Goal: Check status

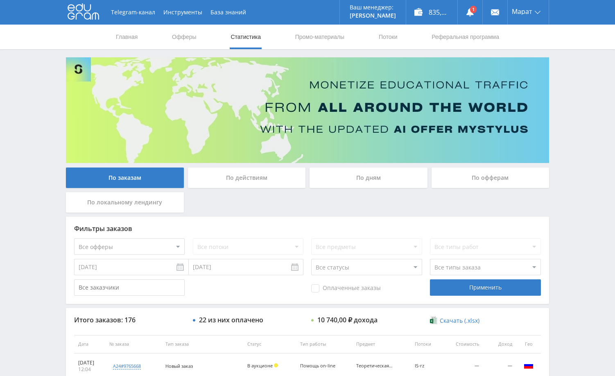
click at [571, 78] on div "Telegram-канал Инструменты База знаний Ваш менеджер: [PERSON_NAME] Alex Online …" at bounding box center [307, 344] width 615 height 688
click at [474, 13] on link at bounding box center [470, 12] width 25 height 25
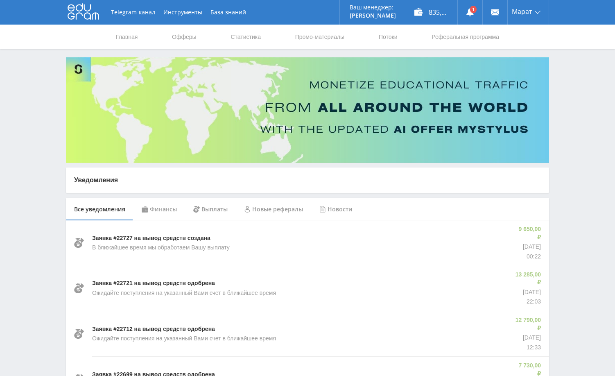
click at [161, 211] on div "Финансы" at bounding box center [160, 209] width 52 height 23
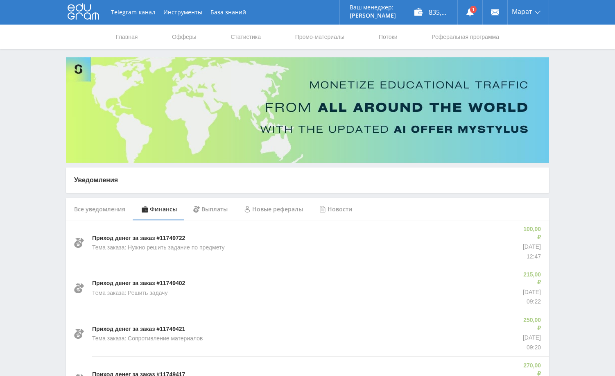
click at [249, 34] on link "Статистика" at bounding box center [246, 37] width 32 height 25
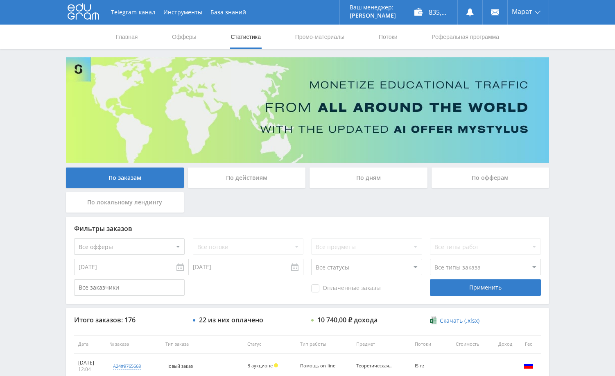
click at [572, 84] on div "Telegram-канал Инструменты База знаний Ваш менеджер: Alex Alex Online @edugram_…" at bounding box center [307, 344] width 615 height 688
click at [582, 81] on div "Telegram-канал Инструменты База знаний Ваш менеджер: Alex Alex Online @edugram_…" at bounding box center [307, 344] width 615 height 688
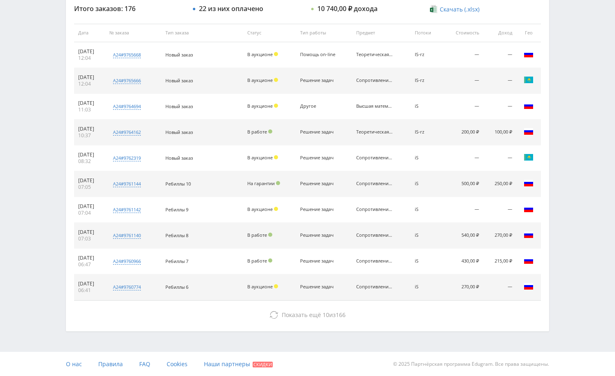
scroll to position [312, 0]
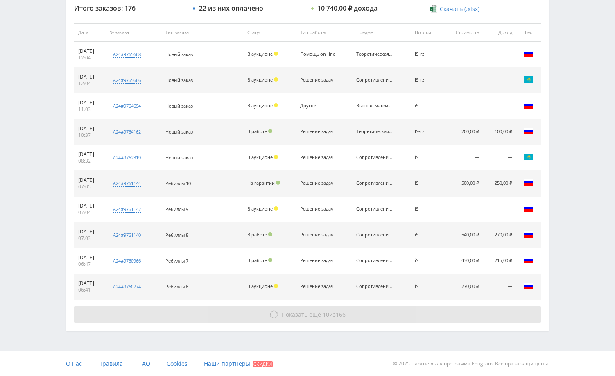
click at [405, 318] on button "Показать ещё 10 из 166" at bounding box center [307, 314] width 467 height 16
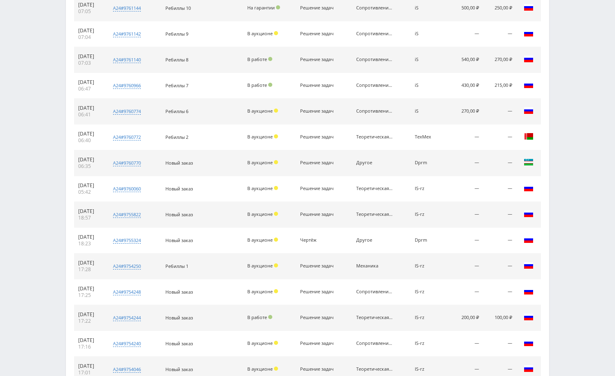
scroll to position [558, 0]
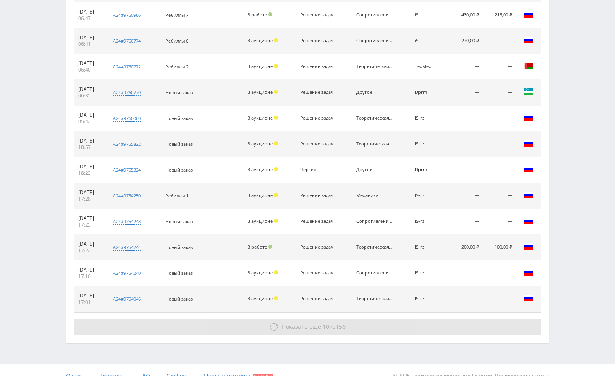
click at [404, 326] on button "Показать ещё 10 из 156" at bounding box center [307, 327] width 467 height 16
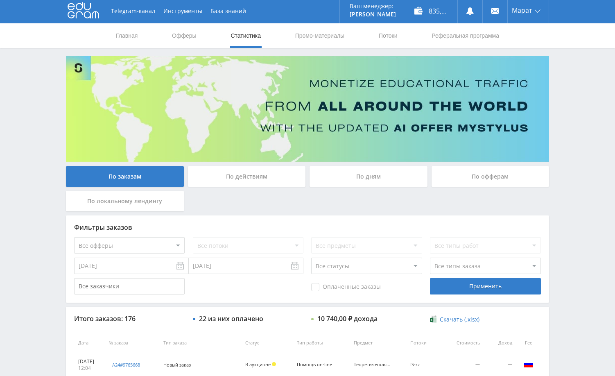
scroll to position [0, 0]
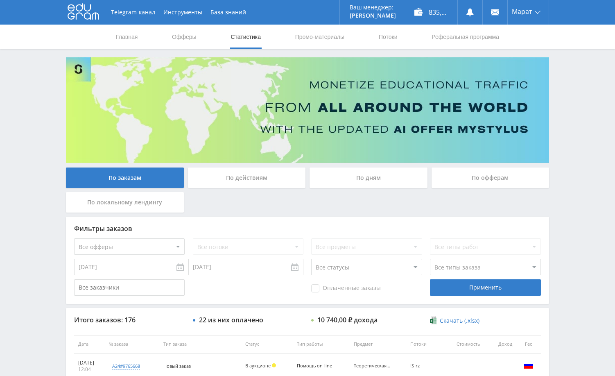
click at [383, 181] on div "По дням" at bounding box center [369, 178] width 118 height 20
click at [0, 0] on input "По дням" at bounding box center [0, 0] width 0 height 0
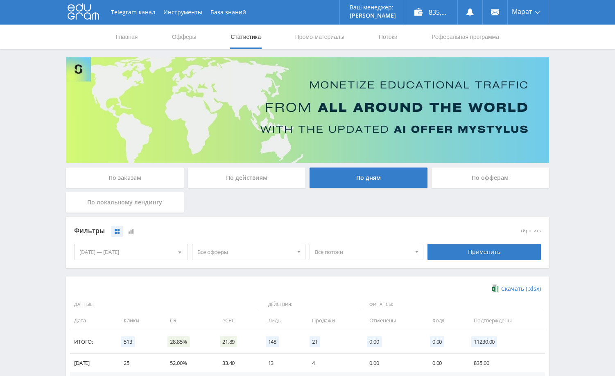
click at [161, 184] on div "По заказам" at bounding box center [125, 178] width 118 height 20
click at [0, 0] on input "По заказам" at bounding box center [0, 0] width 0 height 0
